Goal: Information Seeking & Learning: Learn about a topic

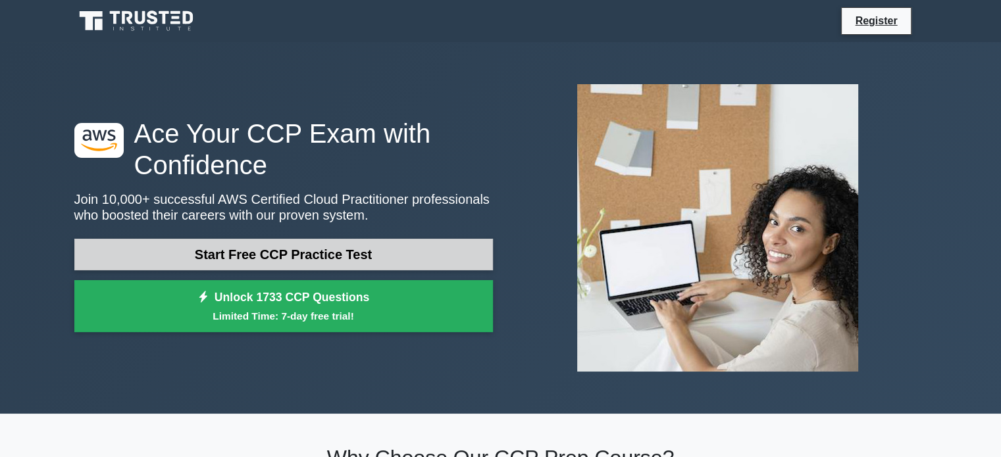
click at [323, 249] on link "Start Free CCP Practice Test" at bounding box center [283, 255] width 418 height 32
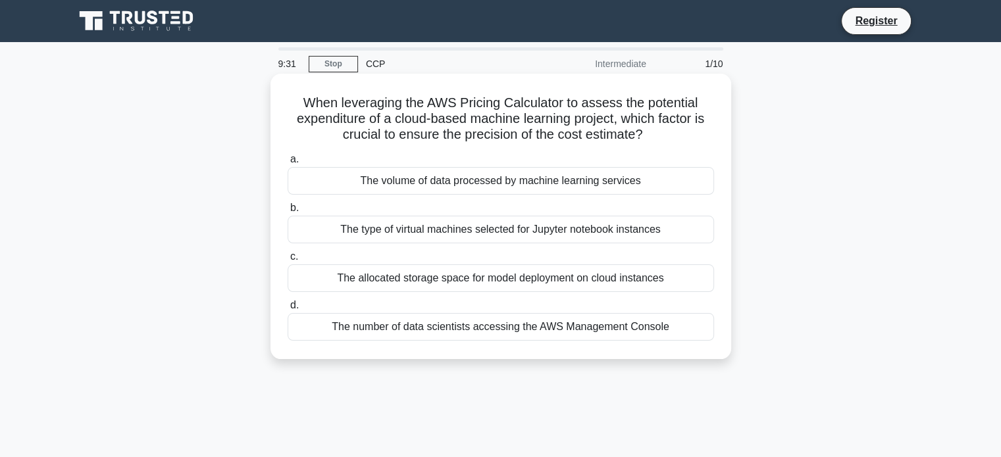
click at [522, 232] on div "The type of virtual machines selected for Jupyter notebook instances" at bounding box center [501, 230] width 426 height 28
click at [288, 213] on input "b. The type of virtual machines selected for Jupyter notebook instances" at bounding box center [288, 208] width 0 height 9
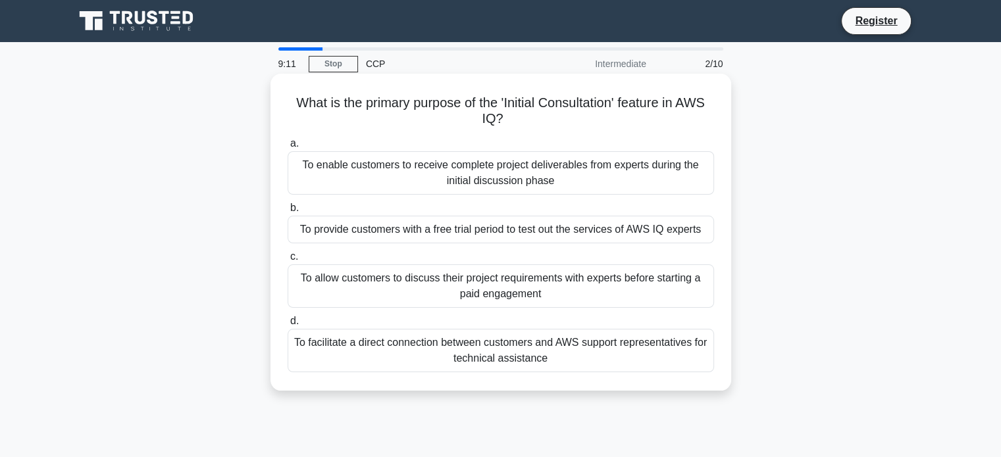
click at [534, 178] on div "To enable customers to receive complete project deliverables from experts durin…" at bounding box center [501, 172] width 426 height 43
click at [288, 148] on input "a. To enable customers to receive complete project deliverables from experts du…" at bounding box center [288, 143] width 0 height 9
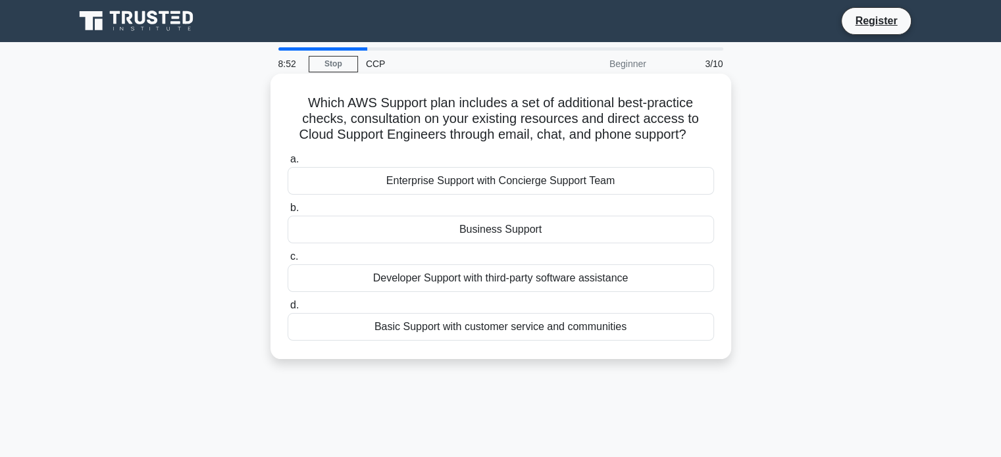
click at [465, 228] on div "Business Support" at bounding box center [501, 230] width 426 height 28
click at [288, 213] on input "b. Business Support" at bounding box center [288, 208] width 0 height 9
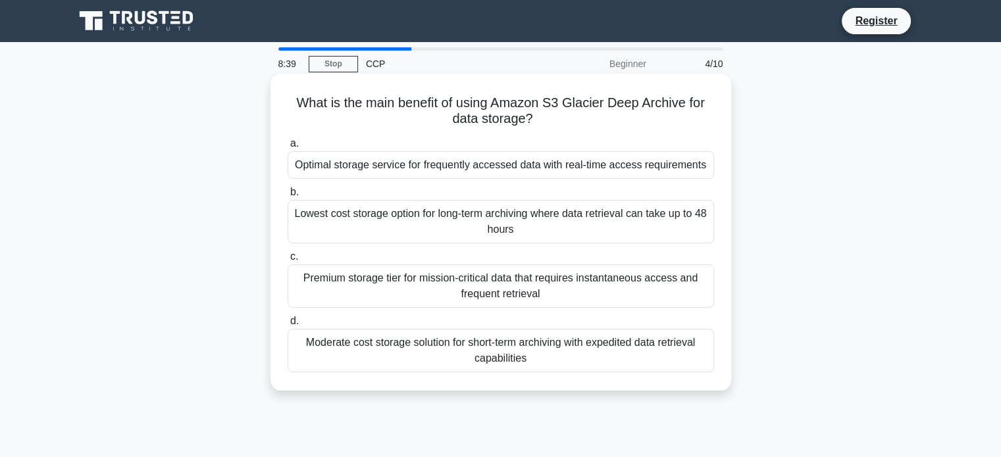
click at [486, 222] on div "Lowest cost storage option for long-term archiving where data retrieval can tak…" at bounding box center [501, 221] width 426 height 43
click at [288, 197] on input "b. Lowest cost storage option for long-term archiving where data retrieval can …" at bounding box center [288, 192] width 0 height 9
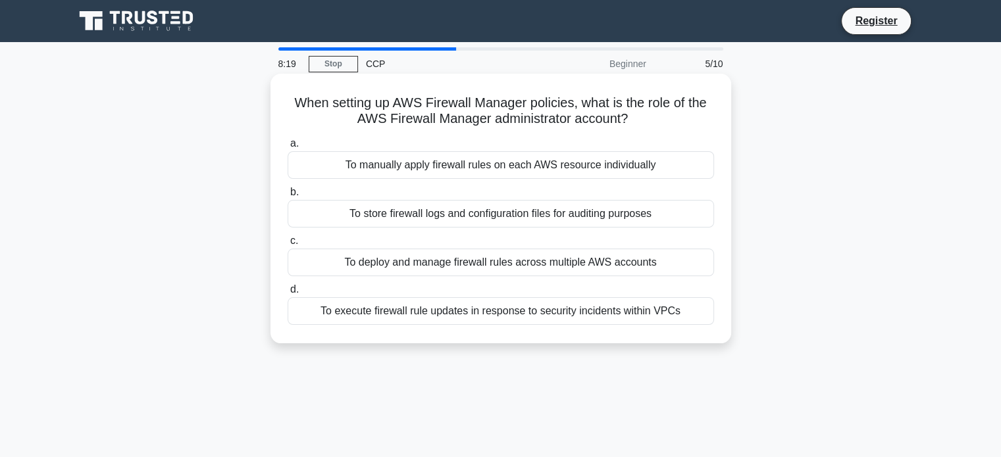
click at [560, 312] on div "To execute firewall rule updates in response to security incidents within VPCs" at bounding box center [501, 311] width 426 height 28
click at [288, 294] on input "d. To execute firewall rule updates in response to security incidents within VP…" at bounding box center [288, 290] width 0 height 9
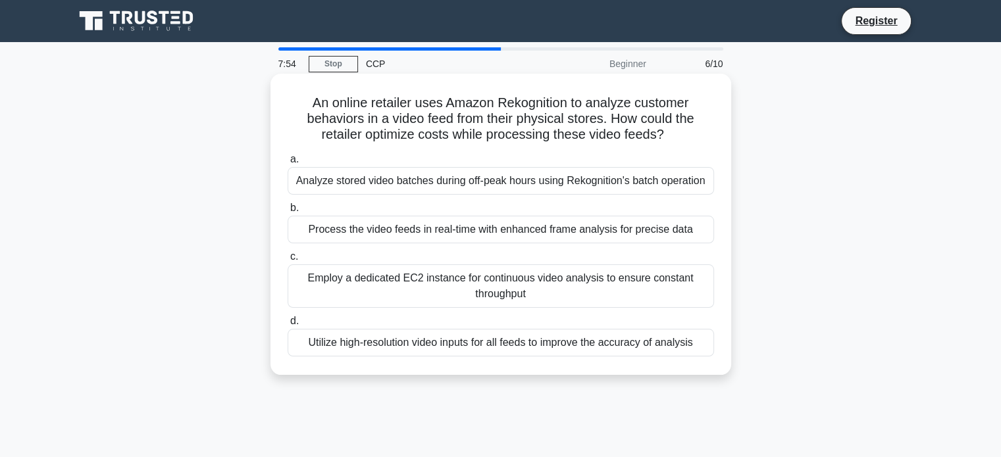
click at [553, 234] on div "Process the video feeds in real-time with enhanced frame analysis for precise d…" at bounding box center [501, 230] width 426 height 28
click at [288, 213] on input "b. Process the video feeds in real-time with enhanced frame analysis for precis…" at bounding box center [288, 208] width 0 height 9
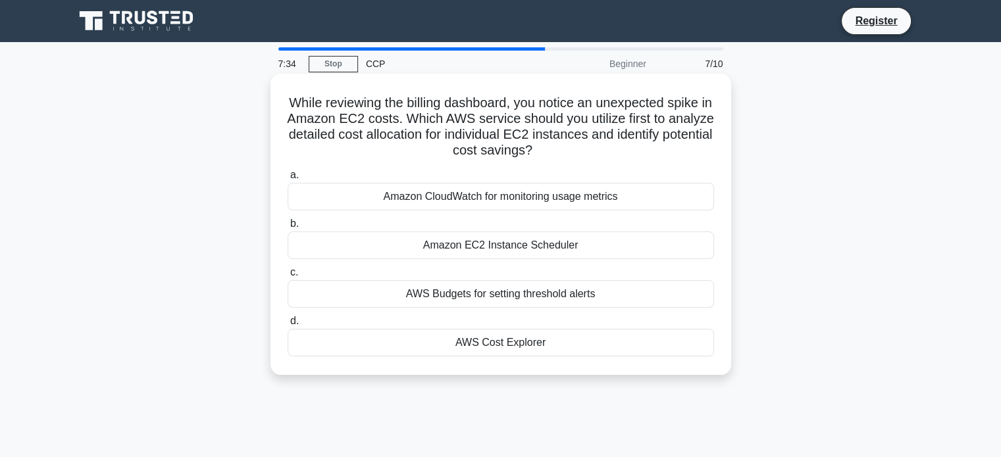
click at [526, 297] on div "AWS Budgets for setting threshold alerts" at bounding box center [501, 294] width 426 height 28
click at [288, 277] on input "c. AWS Budgets for setting threshold alerts" at bounding box center [288, 272] width 0 height 9
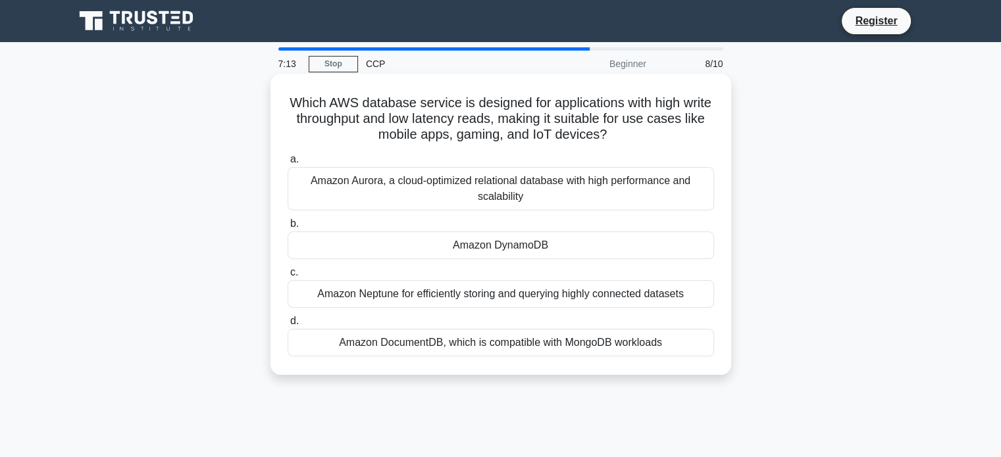
click at [497, 248] on div "Amazon DynamoDB" at bounding box center [501, 246] width 426 height 28
click at [288, 228] on input "b. Amazon DynamoDB" at bounding box center [288, 224] width 0 height 9
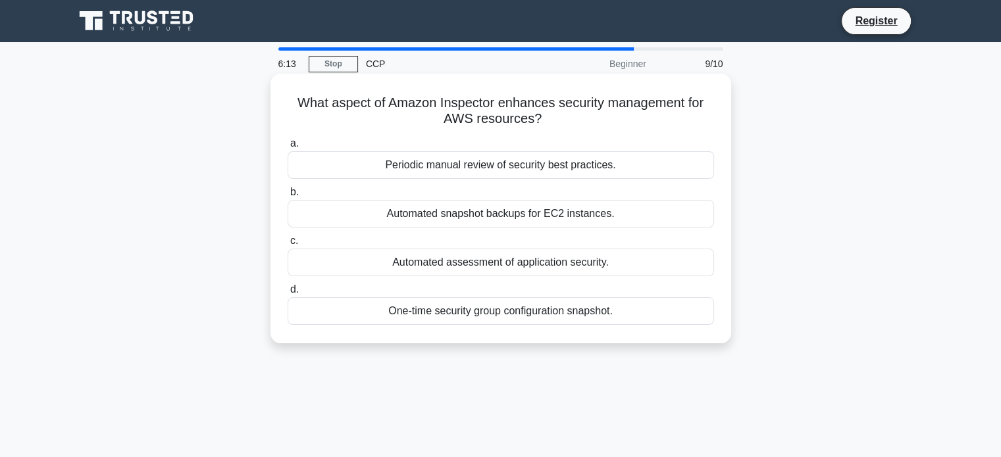
click at [582, 208] on div "Automated snapshot backups for EC2 instances." at bounding box center [501, 214] width 426 height 28
click at [288, 197] on input "b. Automated snapshot backups for EC2 instances." at bounding box center [288, 192] width 0 height 9
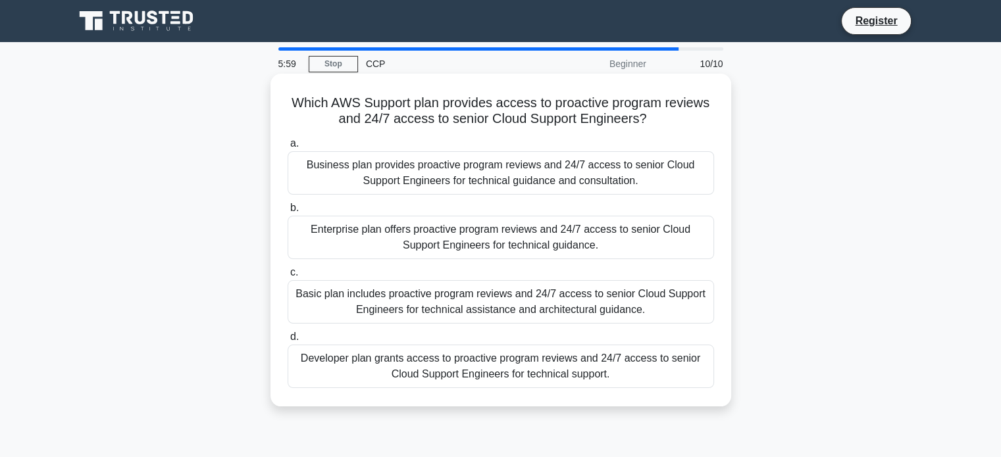
click at [538, 362] on div "Developer plan grants access to proactive program reviews and 24/7 access to se…" at bounding box center [501, 366] width 426 height 43
click at [288, 341] on input "d. Developer plan grants access to proactive program reviews and 24/7 access to…" at bounding box center [288, 337] width 0 height 9
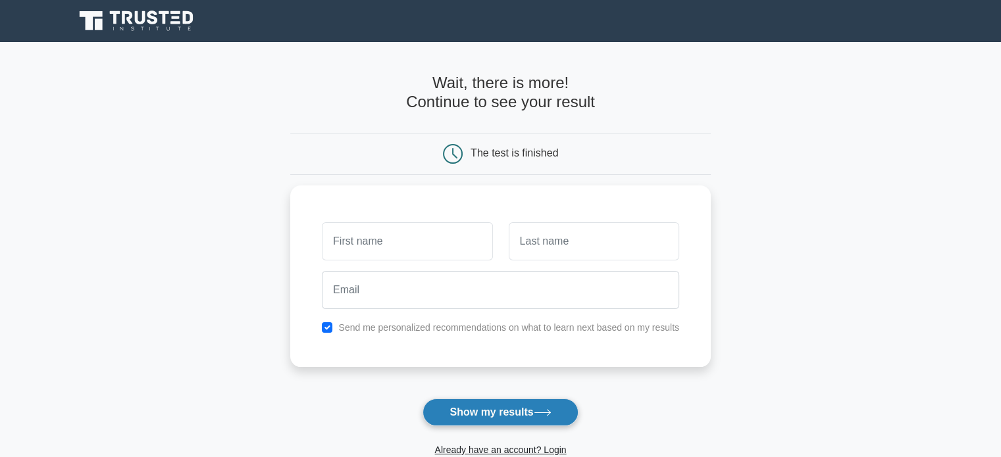
click at [463, 420] on button "Show my results" at bounding box center [499, 413] width 155 height 28
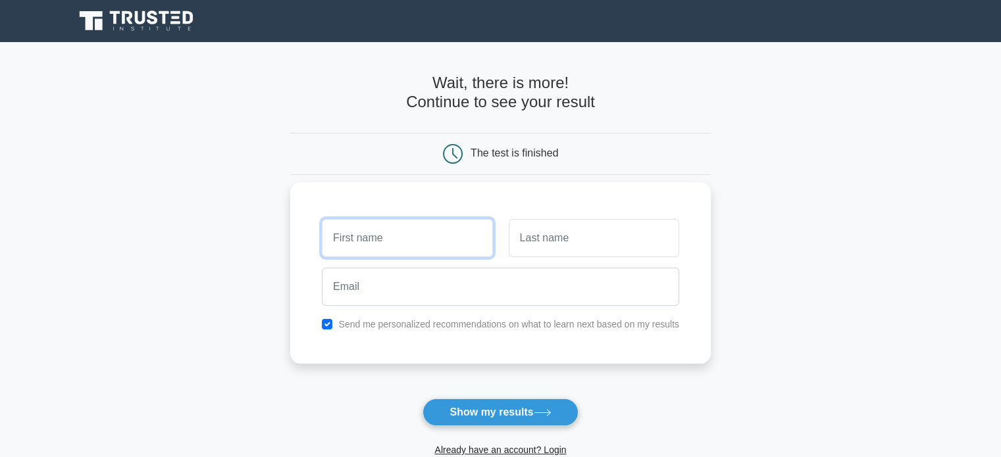
click at [420, 241] on input "text" at bounding box center [407, 238] width 170 height 38
type input "rachit"
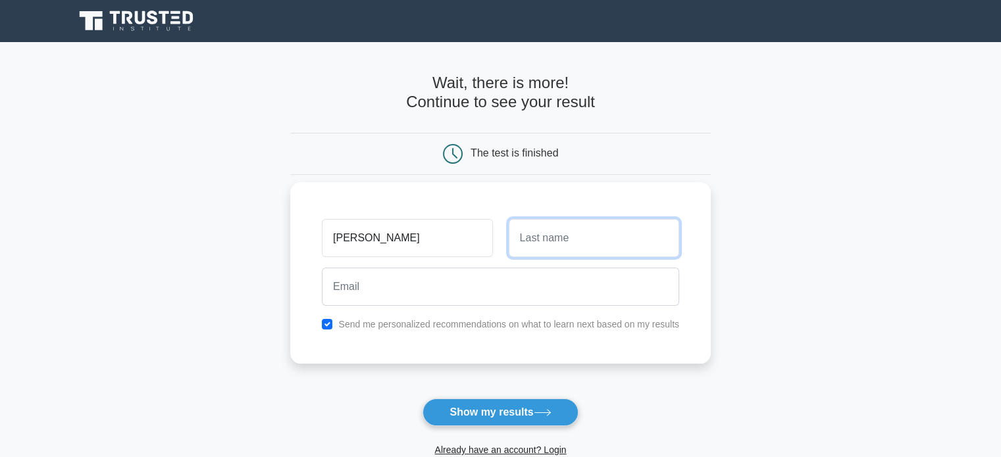
click at [613, 247] on input "text" at bounding box center [594, 238] width 170 height 38
type input "gupta"
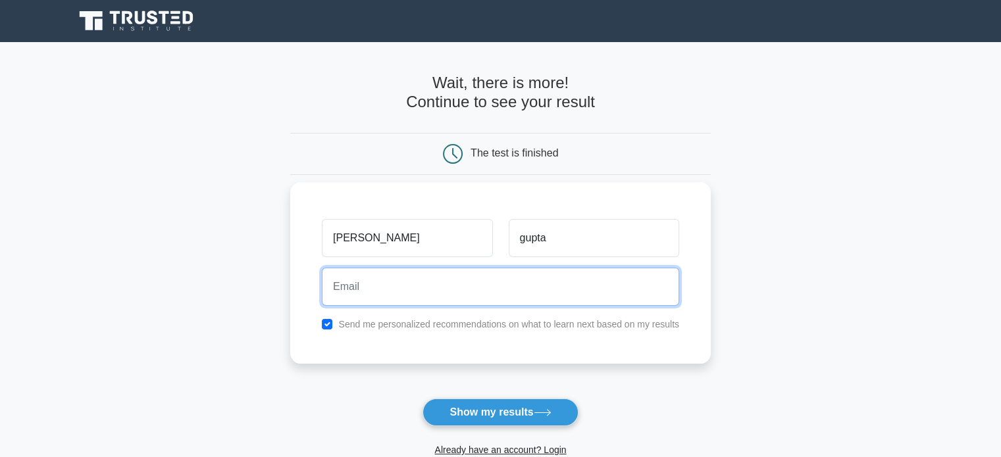
click at [444, 292] on input "email" at bounding box center [500, 287] width 357 height 38
type input "rachitgupta988@gmail.com"
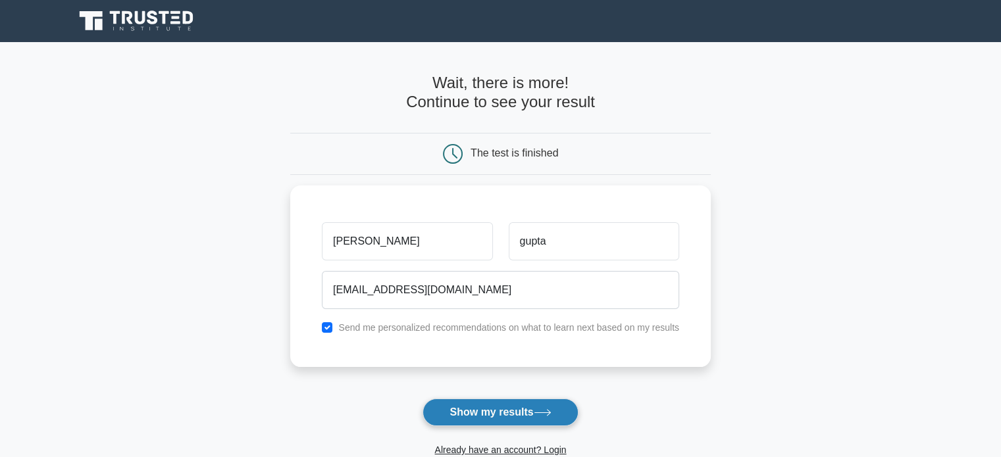
click at [506, 415] on button "Show my results" at bounding box center [499, 413] width 155 height 28
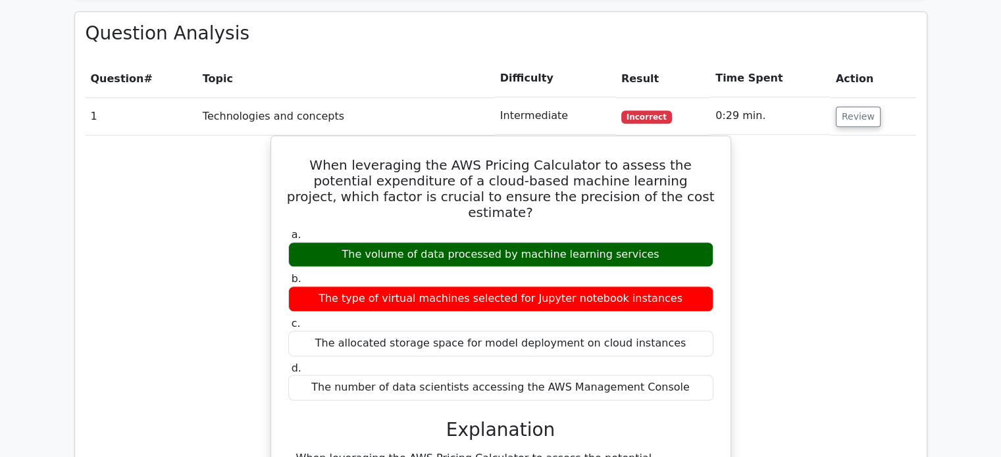
scroll to position [922, 0]
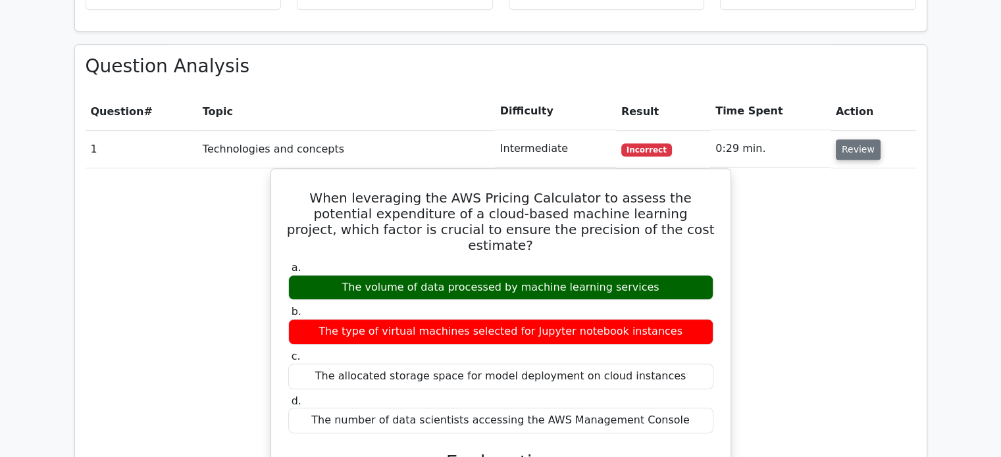
click at [840, 139] on button "Review" at bounding box center [858, 149] width 45 height 20
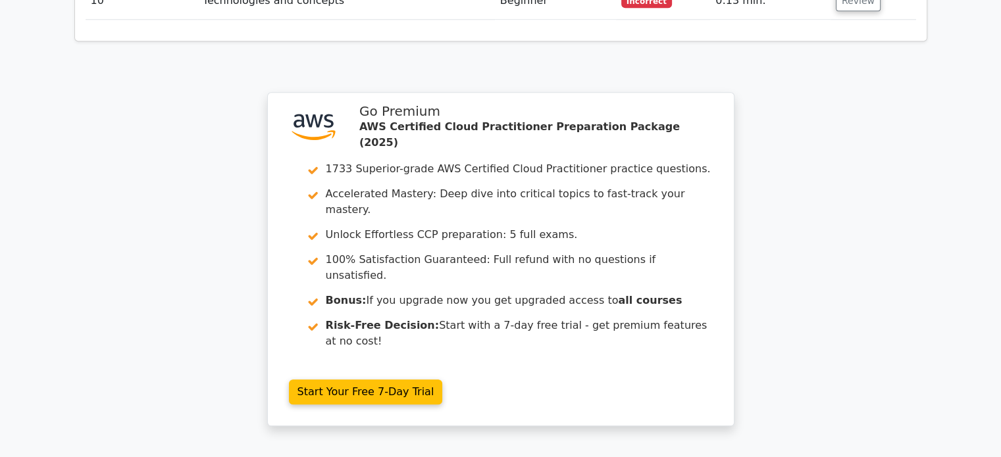
scroll to position [1412, 0]
